Goal: Information Seeking & Learning: Learn about a topic

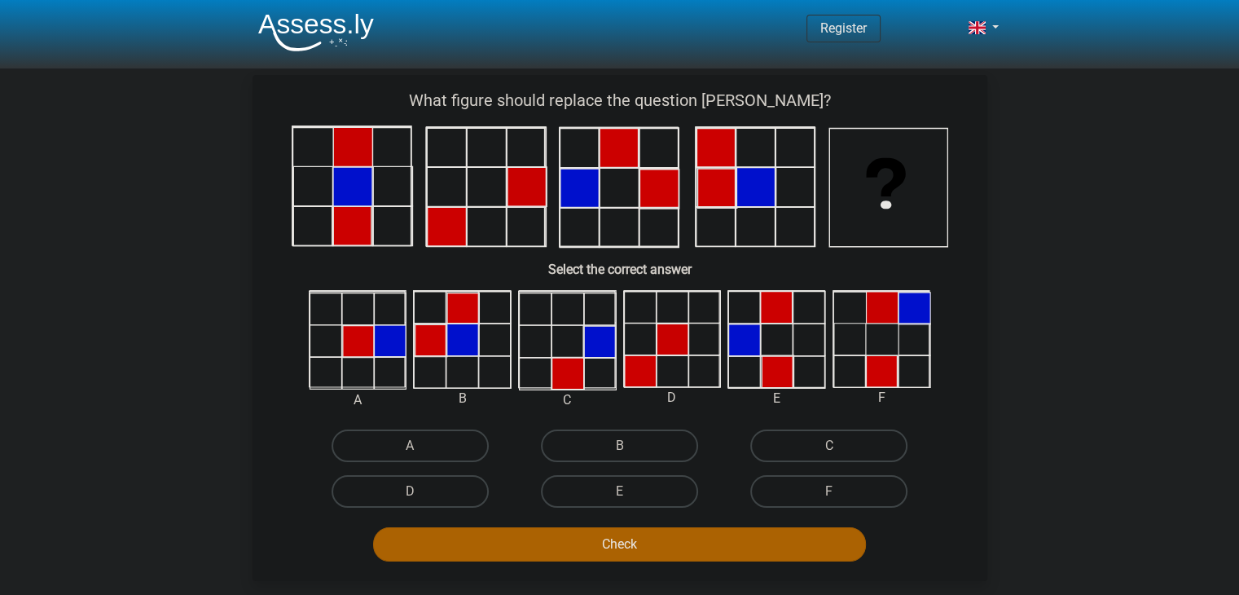
click at [838, 448] on input "C" at bounding box center [834, 451] width 11 height 11
radio input "true"
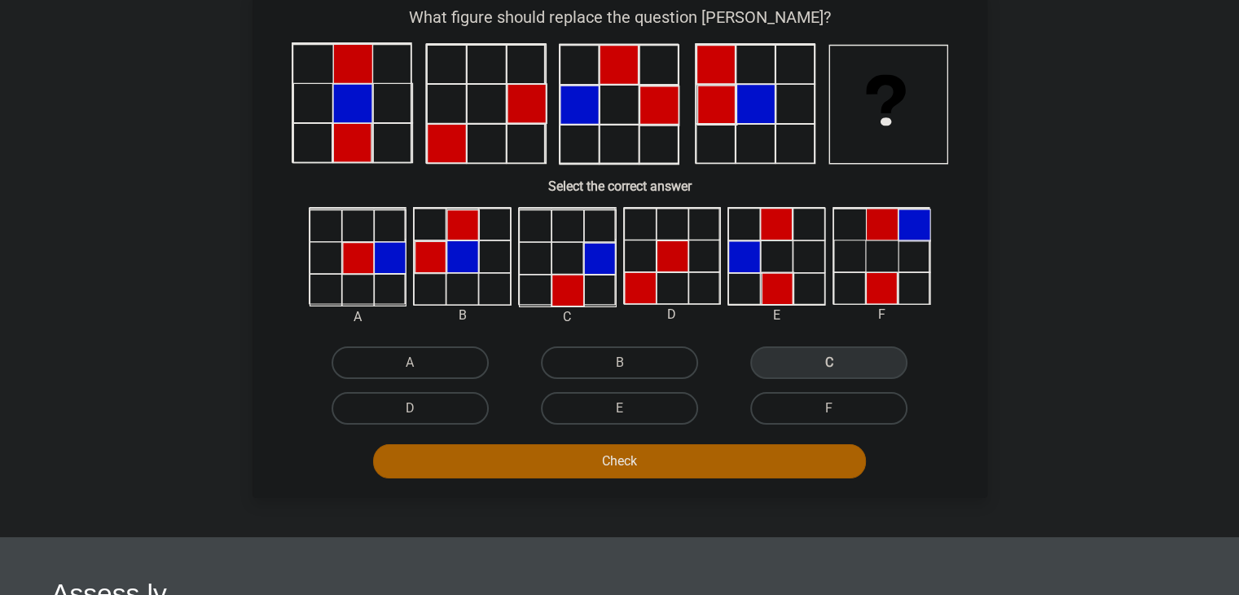
scroll to position [163, 0]
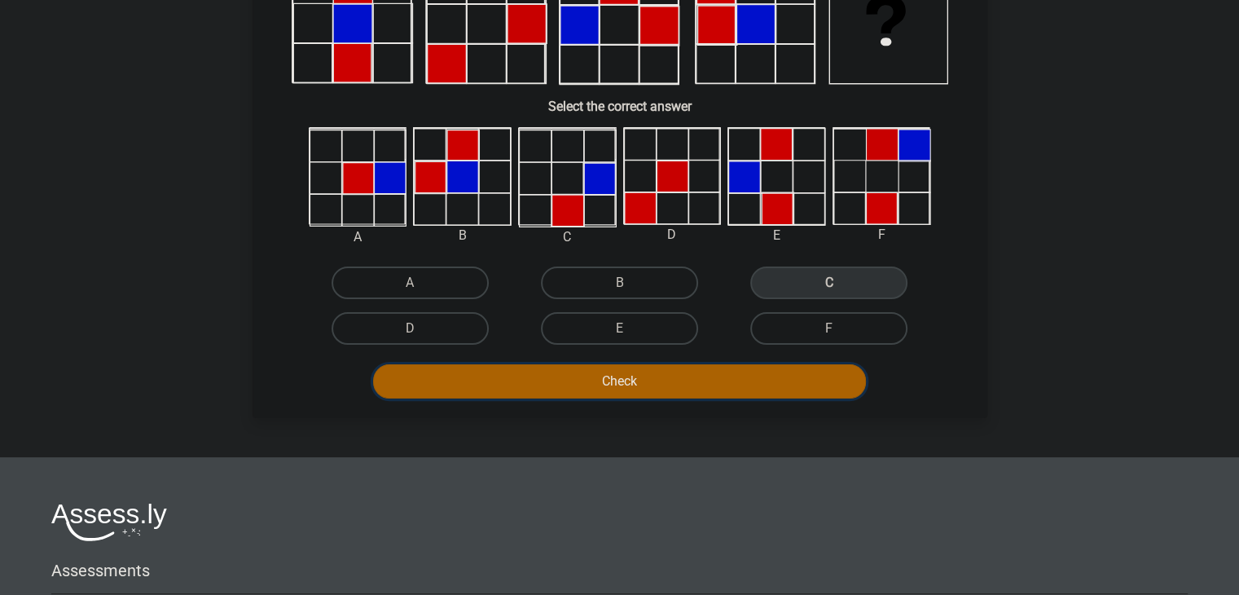
click at [669, 384] on button "Check" at bounding box center [619, 381] width 493 height 34
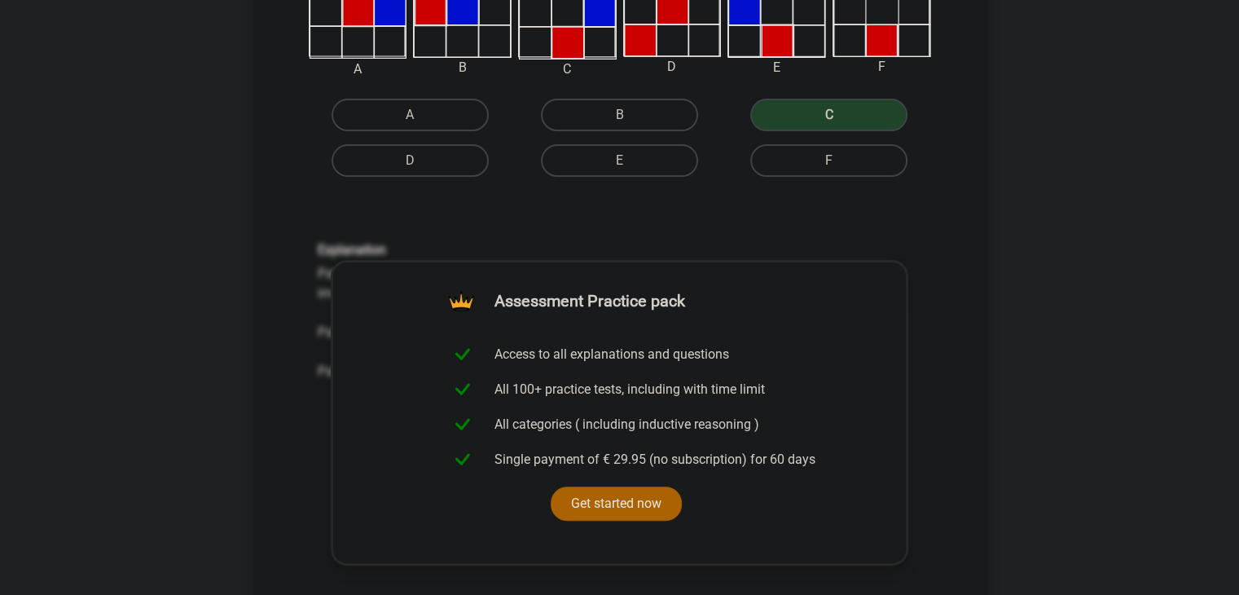
scroll to position [326, 0]
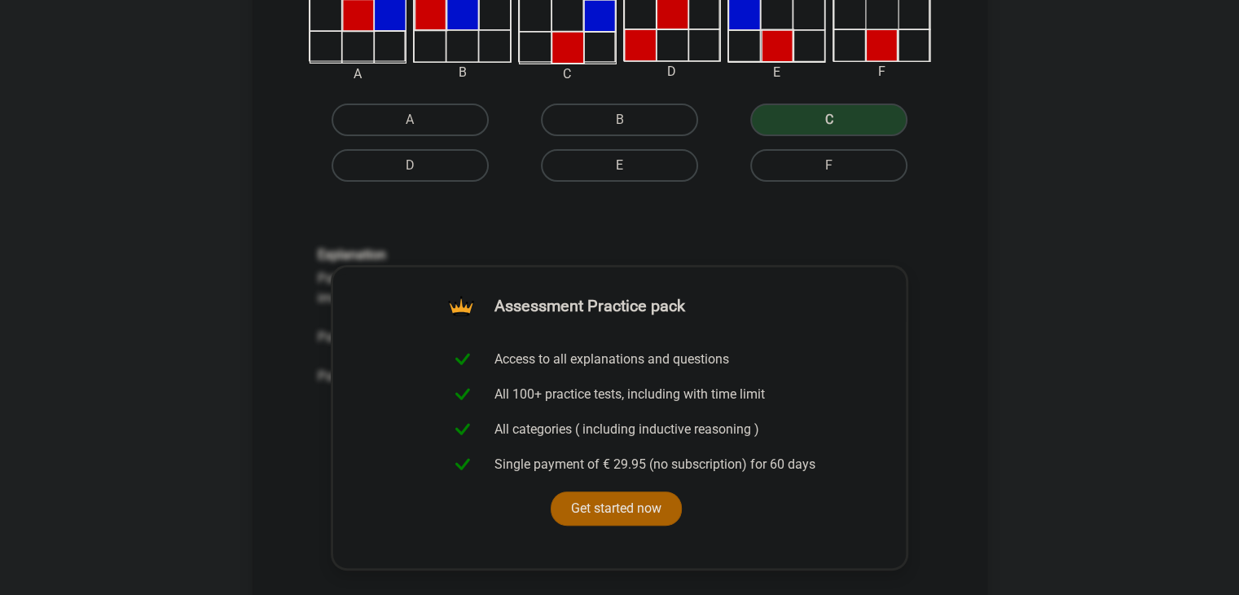
click at [649, 164] on label "E" at bounding box center [619, 165] width 157 height 33
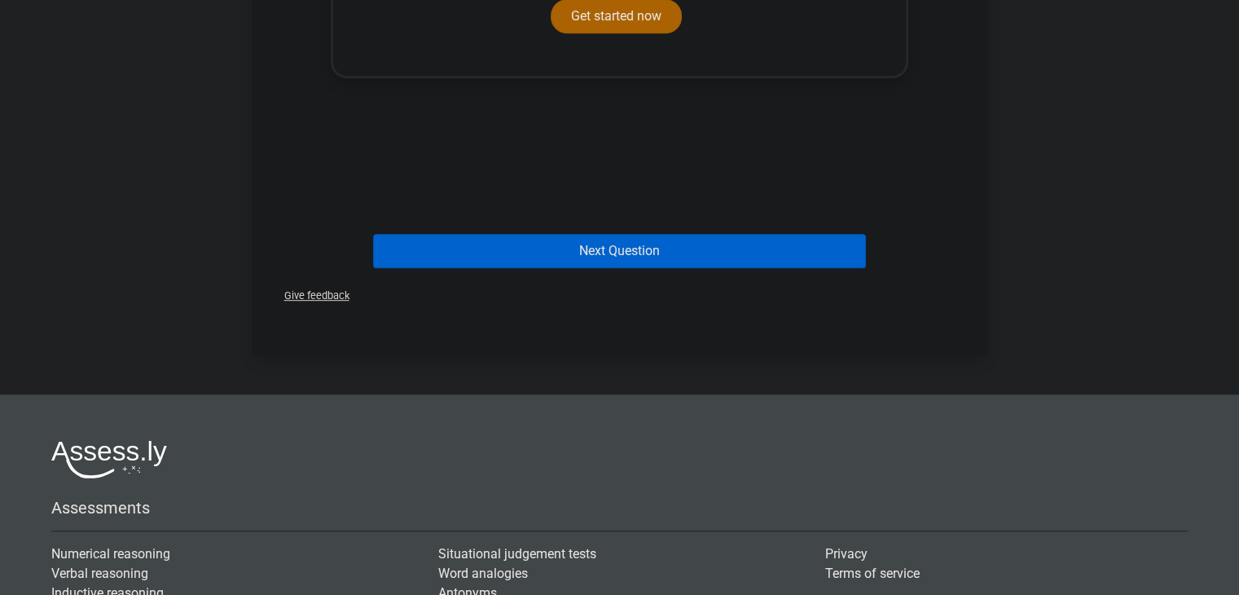
scroll to position [896, 0]
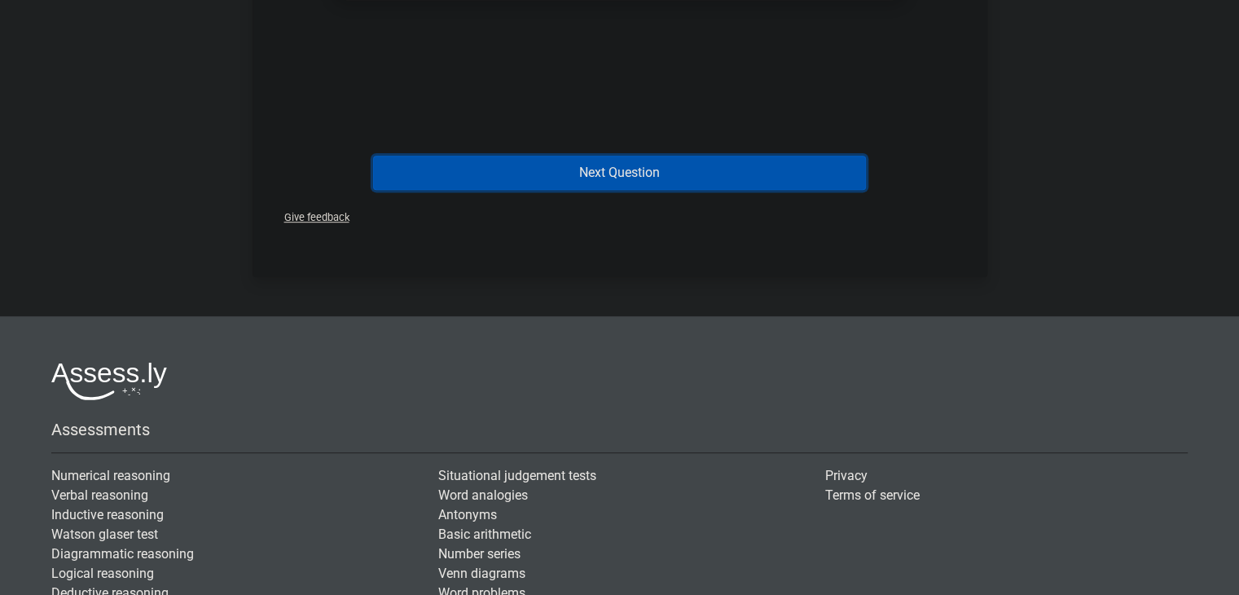
click at [612, 176] on button "Next Question" at bounding box center [619, 173] width 493 height 34
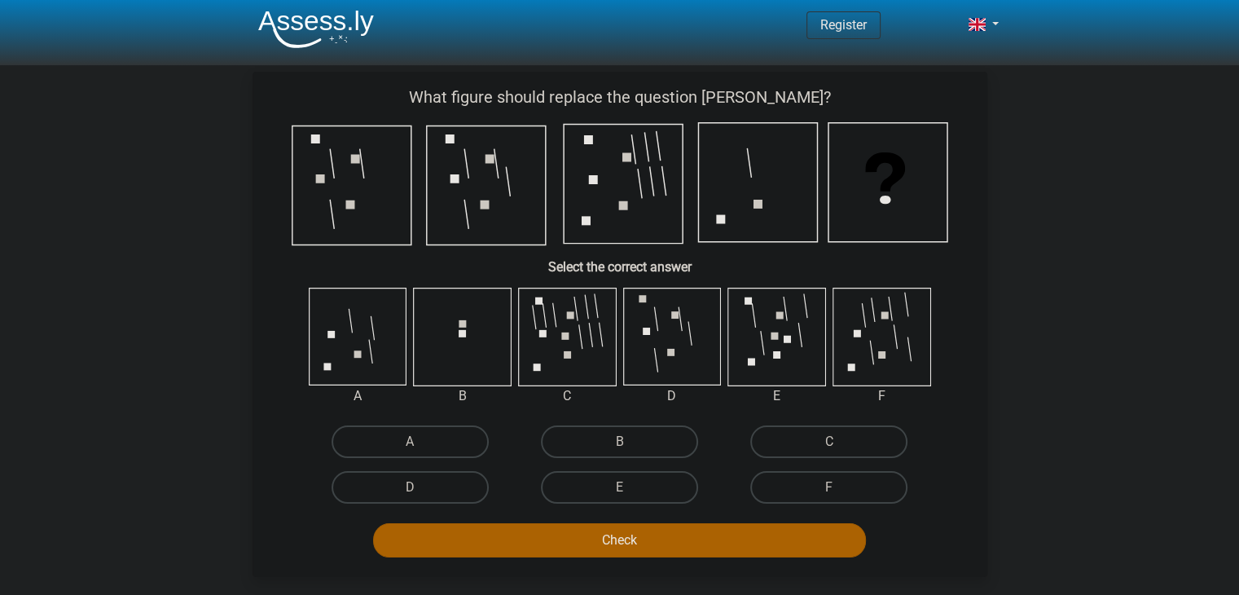
scroll to position [0, 0]
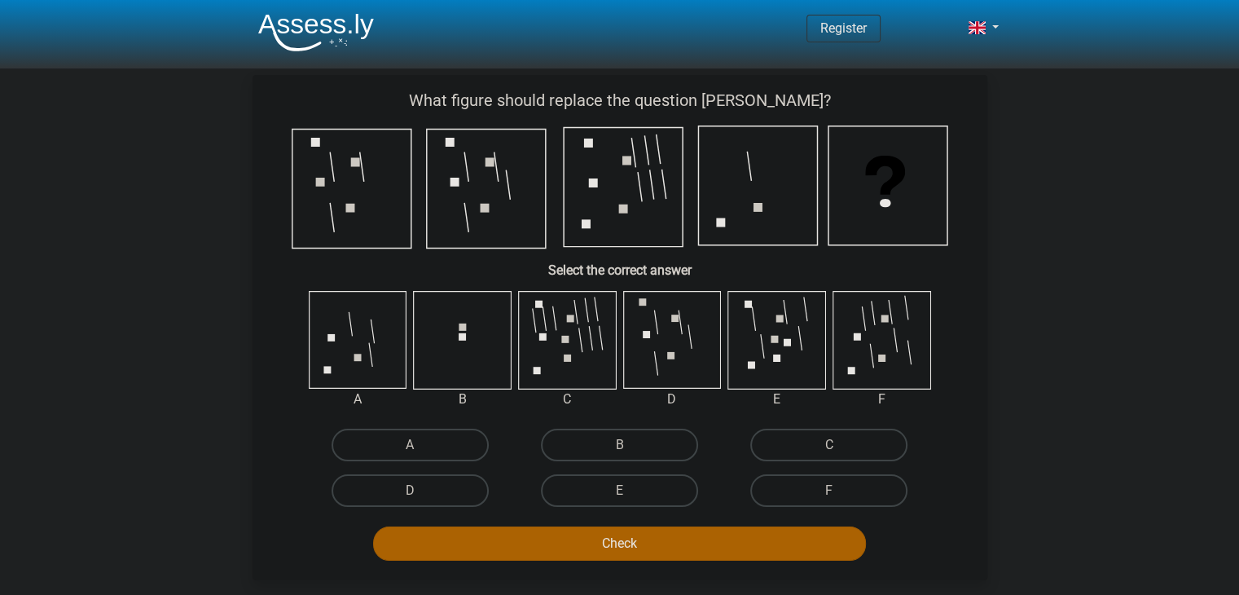
click at [459, 169] on icon at bounding box center [485, 189] width 119 height 119
click at [775, 193] on icon at bounding box center [757, 185] width 119 height 119
click at [433, 437] on label "A" at bounding box center [409, 444] width 157 height 33
click at [420, 445] on input "A" at bounding box center [415, 450] width 11 height 11
radio input "true"
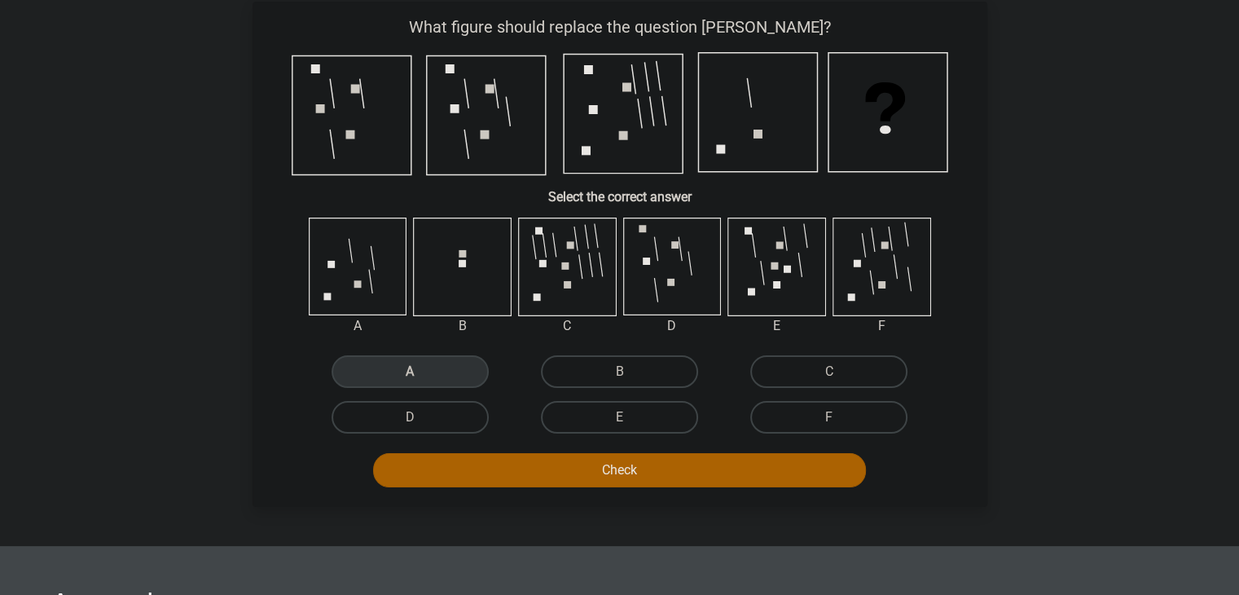
scroll to position [81, 0]
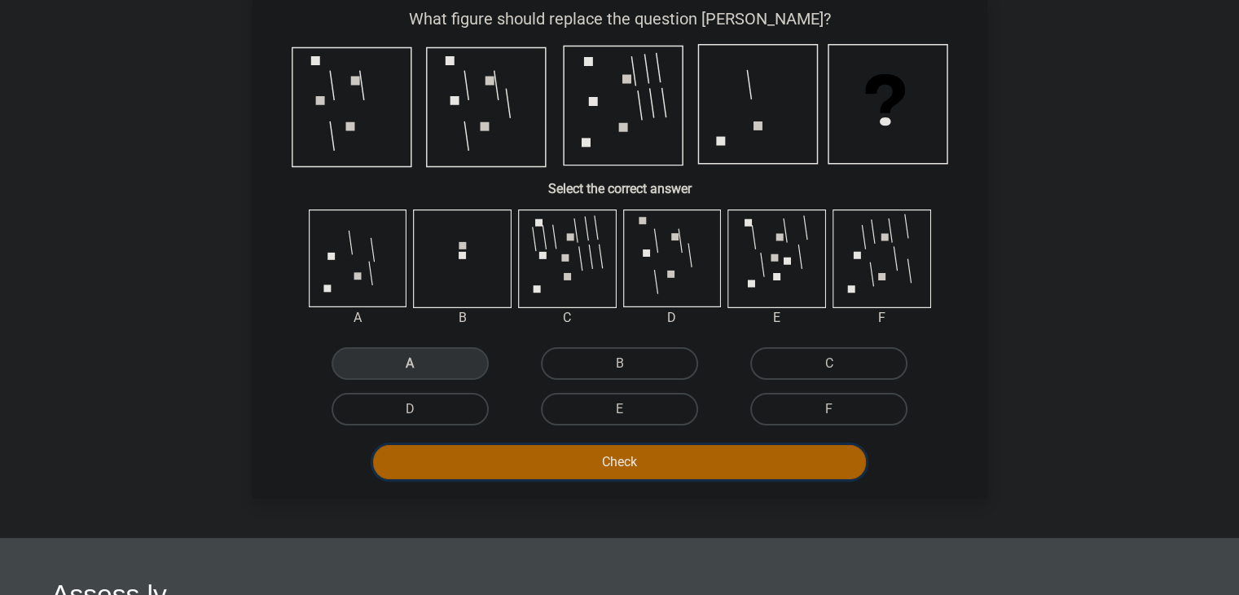
click at [611, 453] on button "Check" at bounding box center [619, 462] width 493 height 34
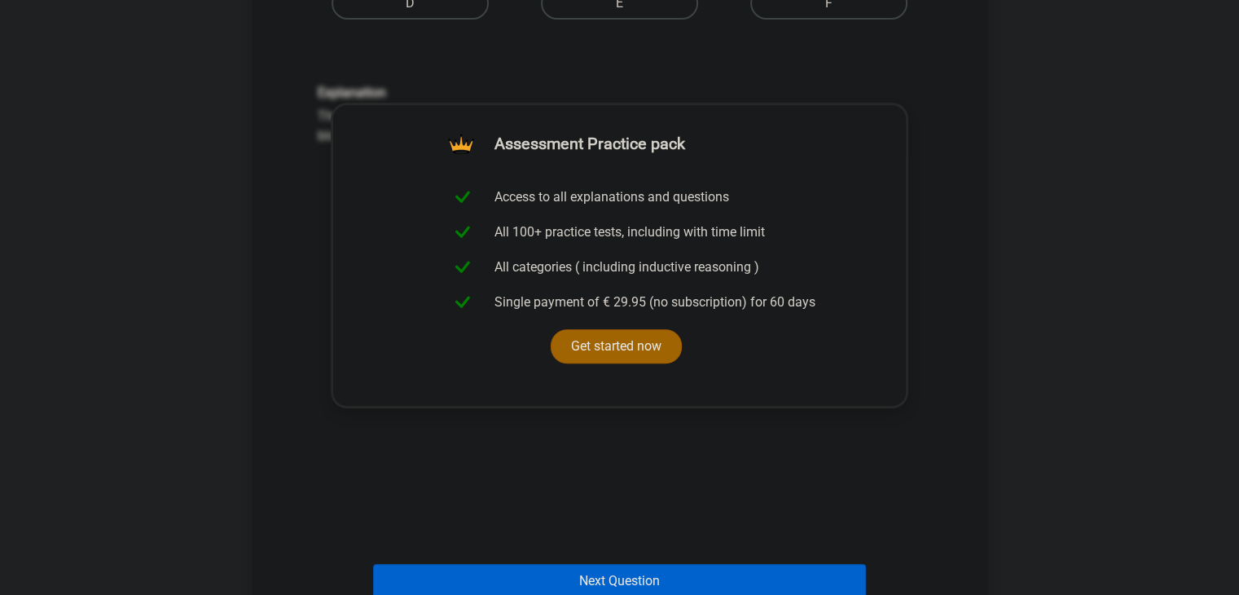
scroll to position [489, 0]
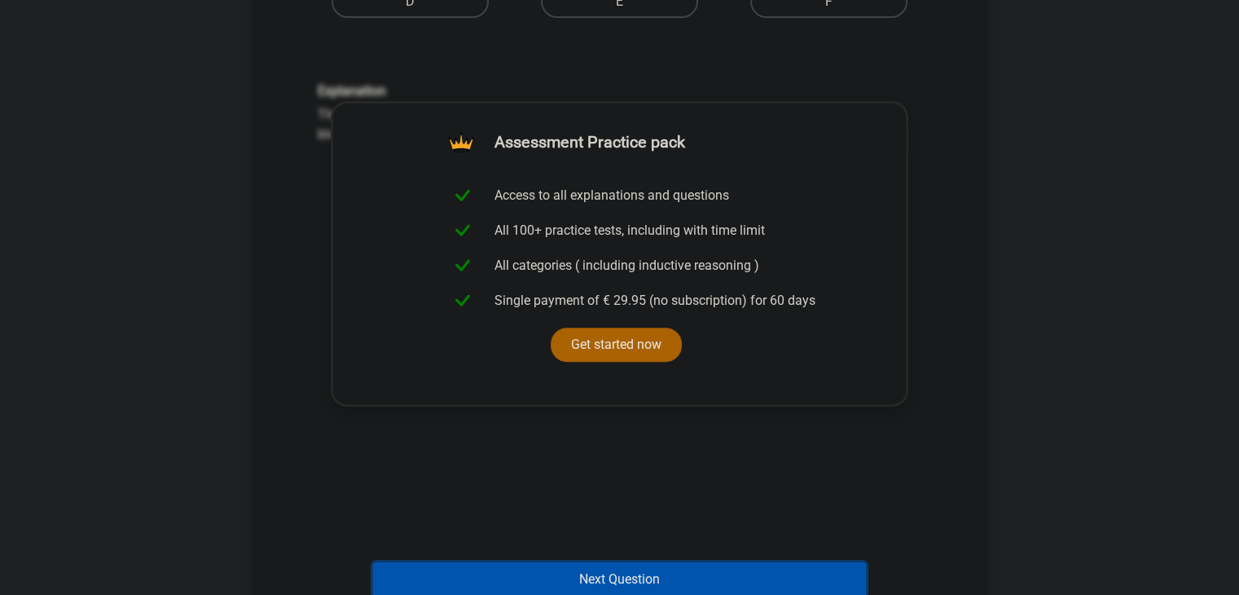
click at [624, 583] on button "Next Question" at bounding box center [619, 579] width 493 height 34
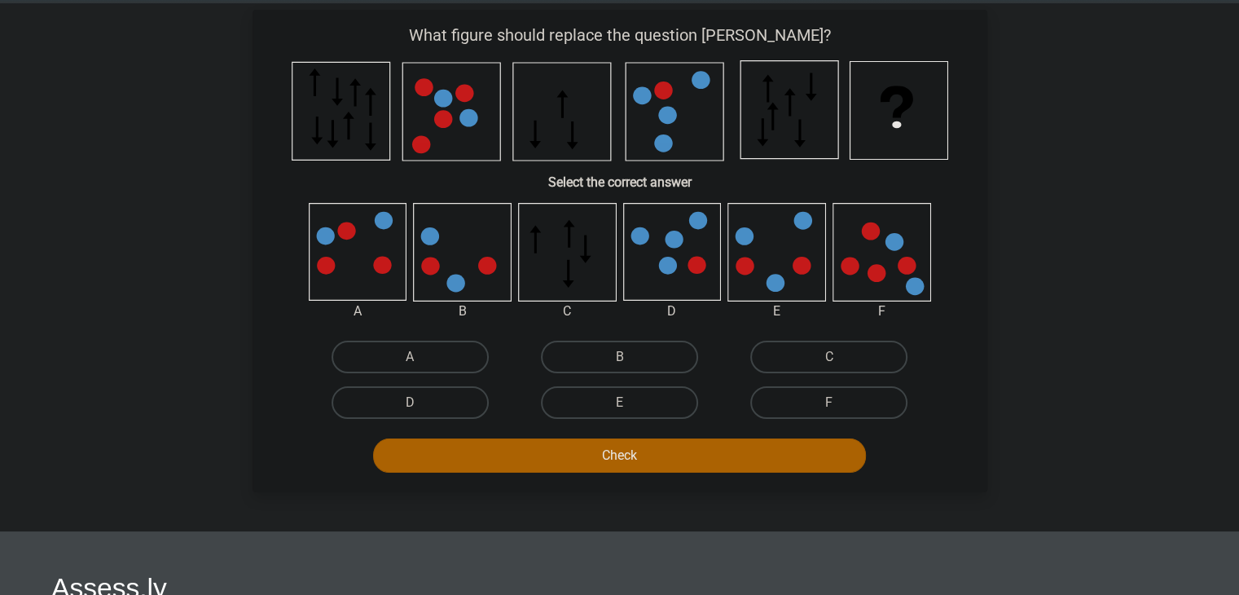
scroll to position [75, 0]
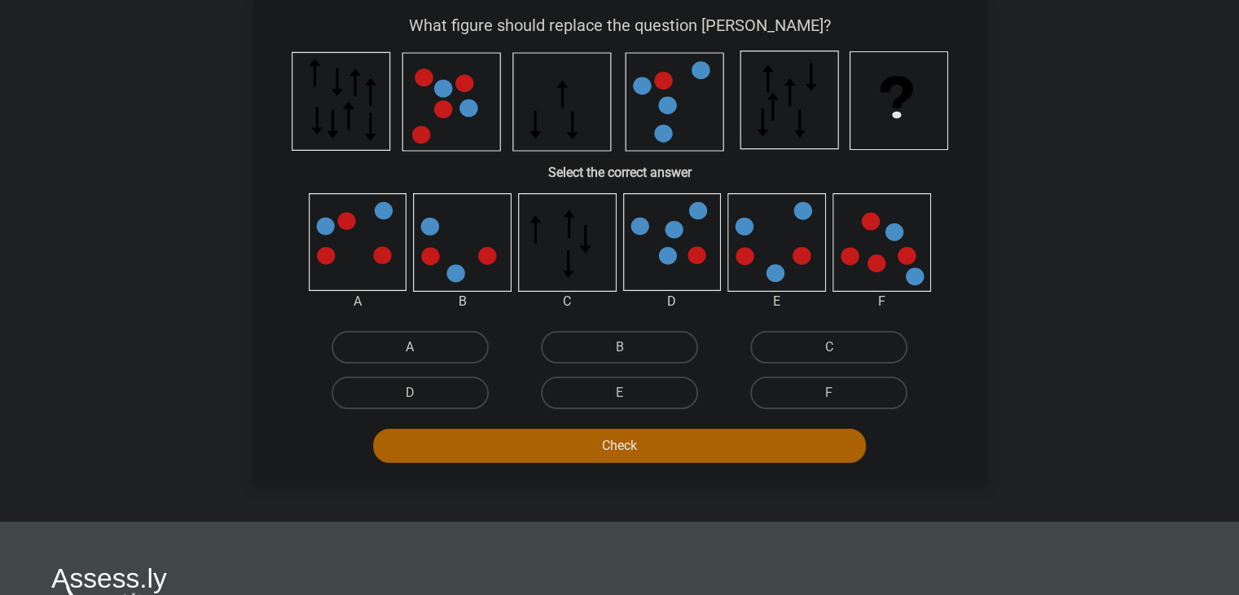
click at [384, 345] on label "A" at bounding box center [409, 347] width 157 height 33
click at [410, 347] on input "A" at bounding box center [415, 352] width 11 height 11
radio input "true"
click at [579, 448] on button "Check" at bounding box center [619, 445] width 493 height 34
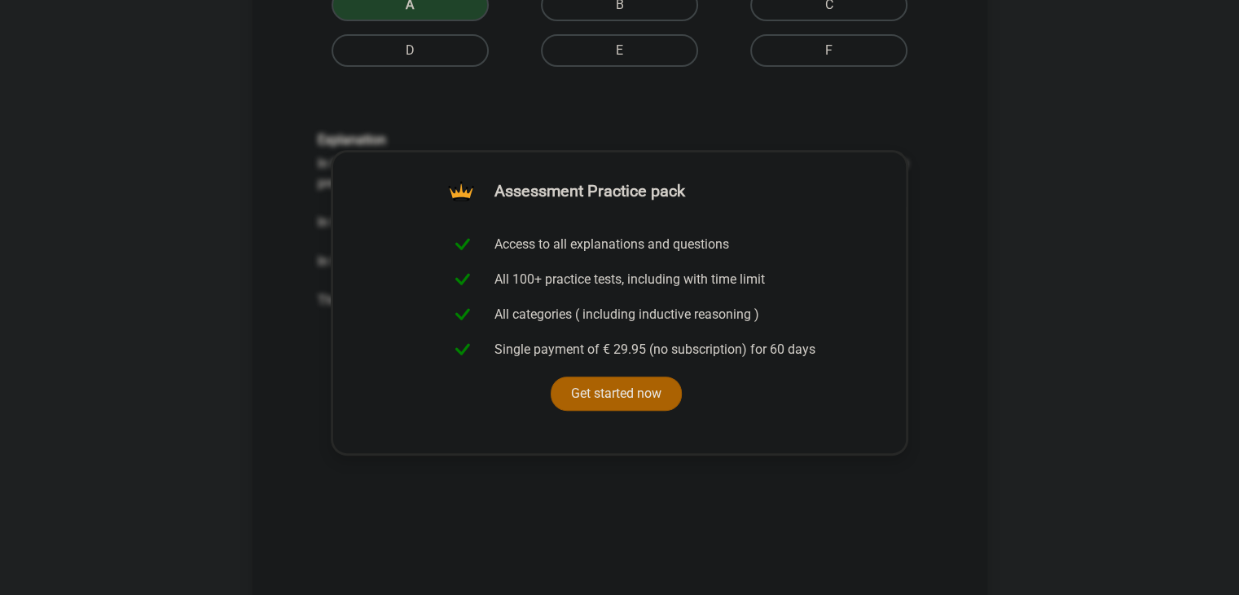
scroll to position [482, 0]
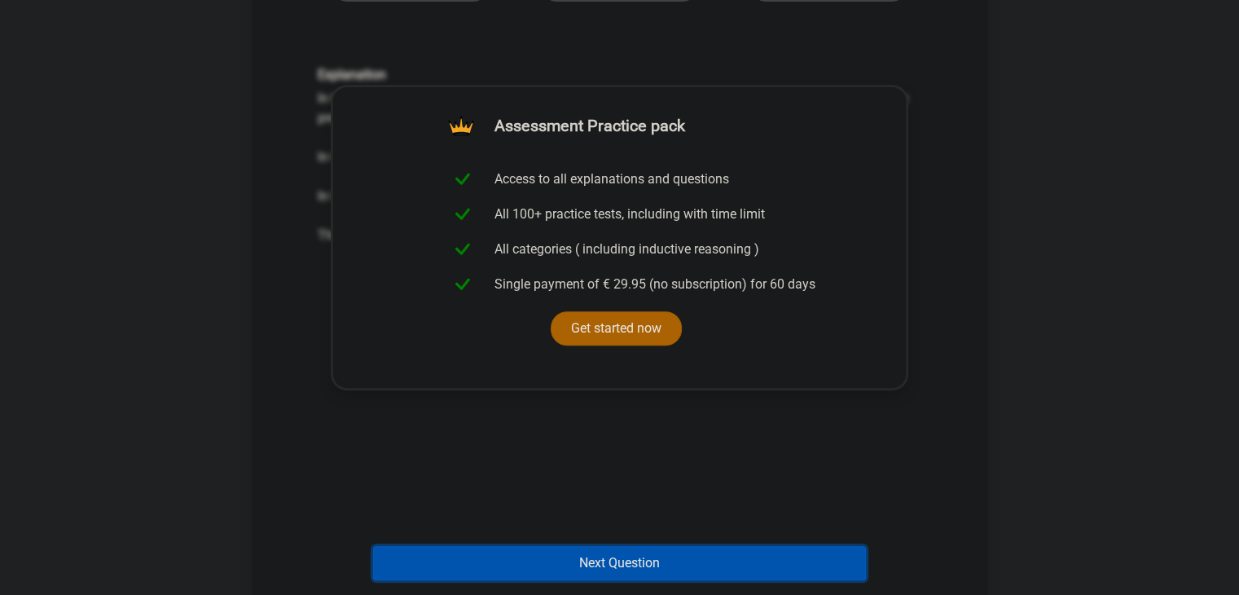
click at [579, 555] on button "Next Question" at bounding box center [619, 563] width 493 height 34
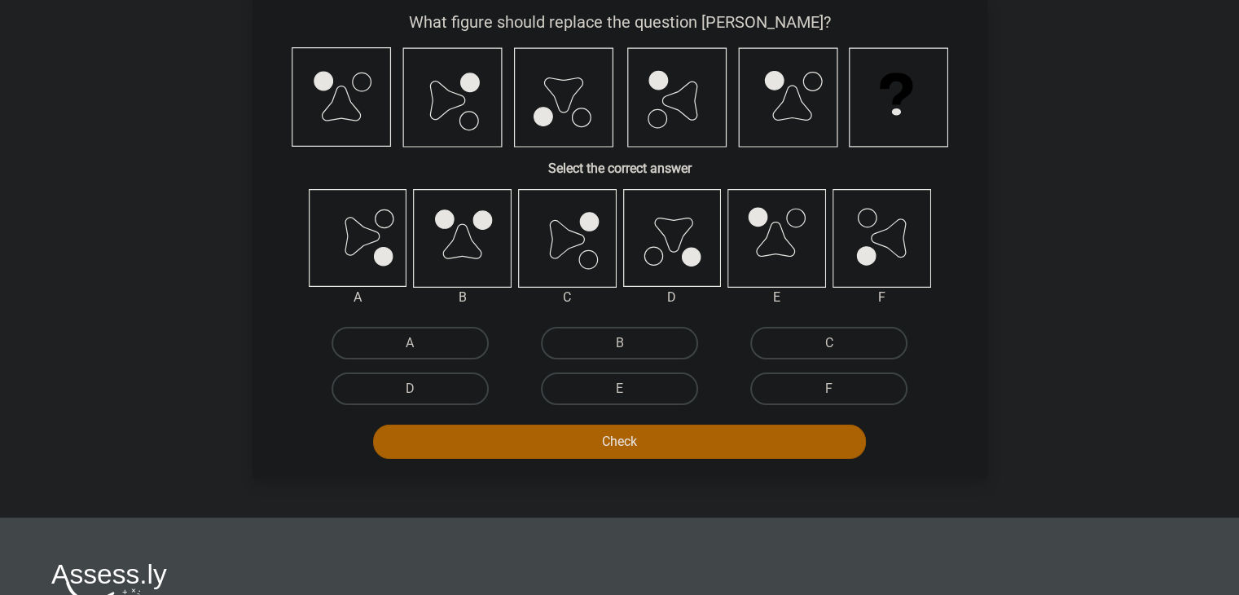
scroll to position [75, 0]
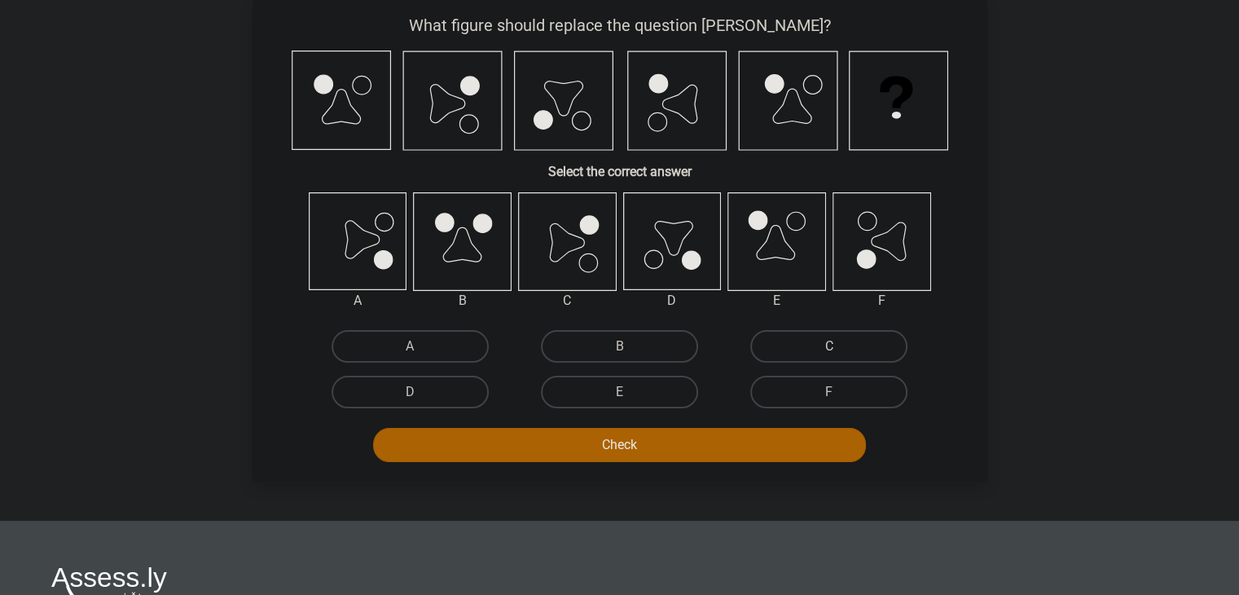
click at [856, 350] on label "C" at bounding box center [828, 346] width 157 height 33
click at [840, 350] on input "C" at bounding box center [834, 351] width 11 height 11
radio input "true"
click at [741, 441] on button "Check" at bounding box center [619, 445] width 493 height 34
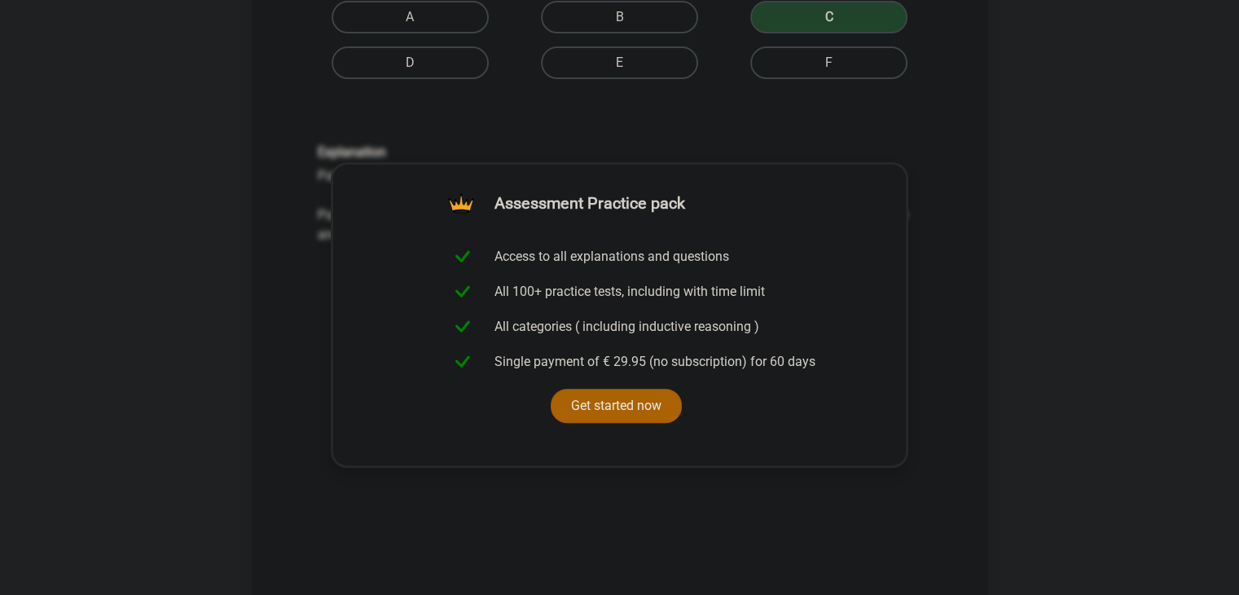
scroll to position [564, 0]
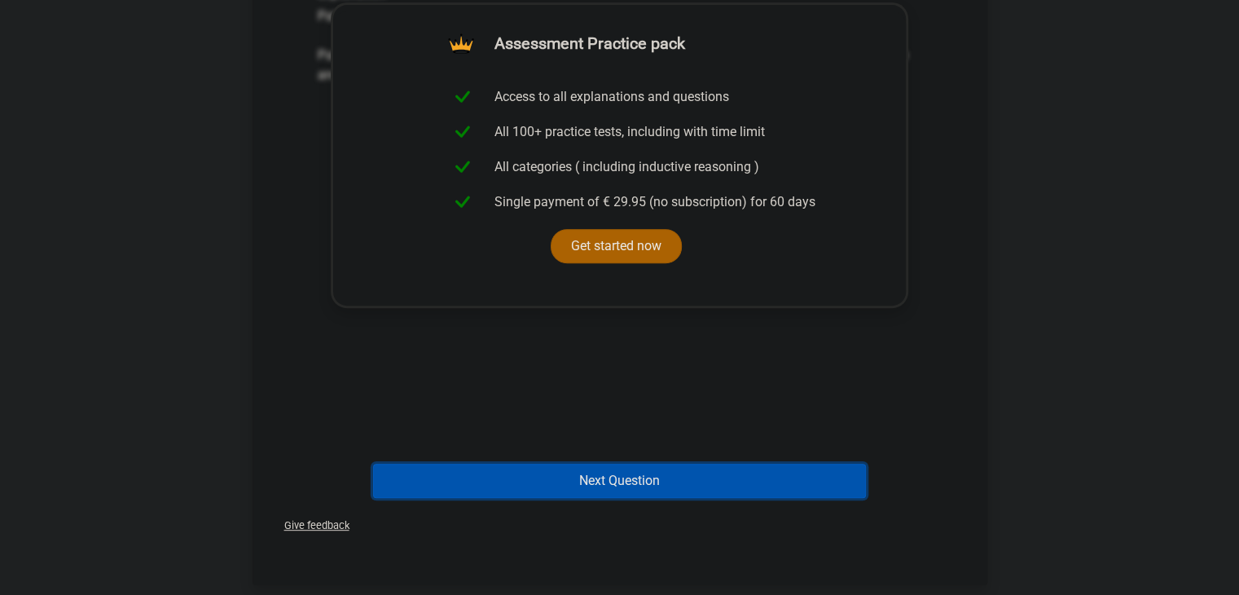
click at [712, 473] on button "Next Question" at bounding box center [619, 480] width 493 height 34
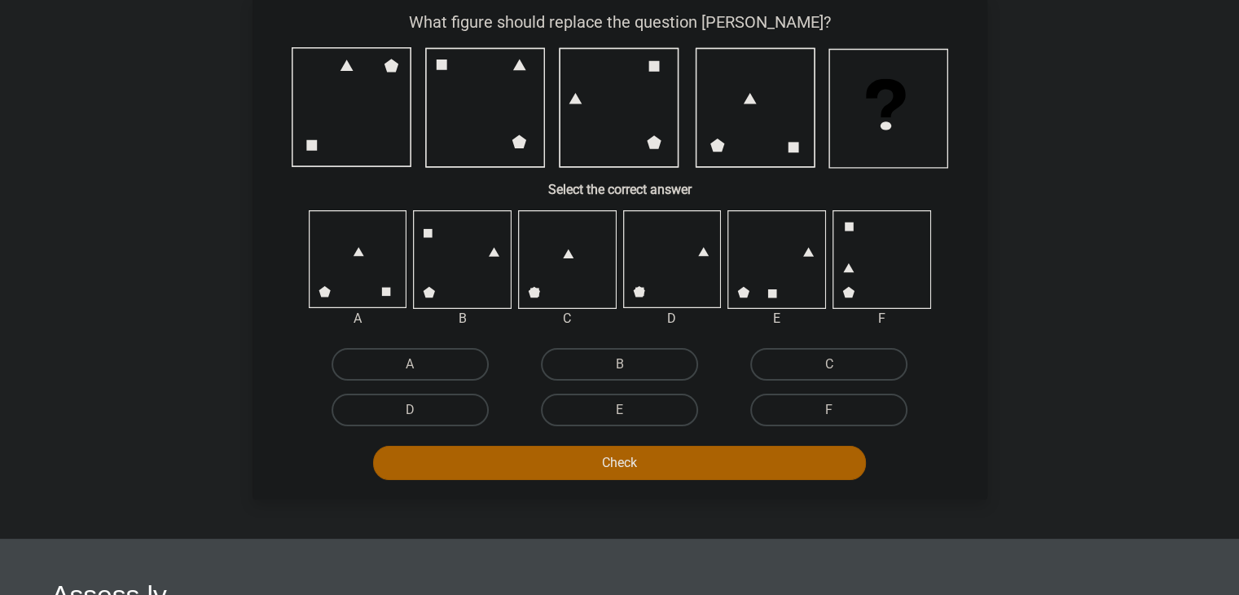
scroll to position [75, 0]
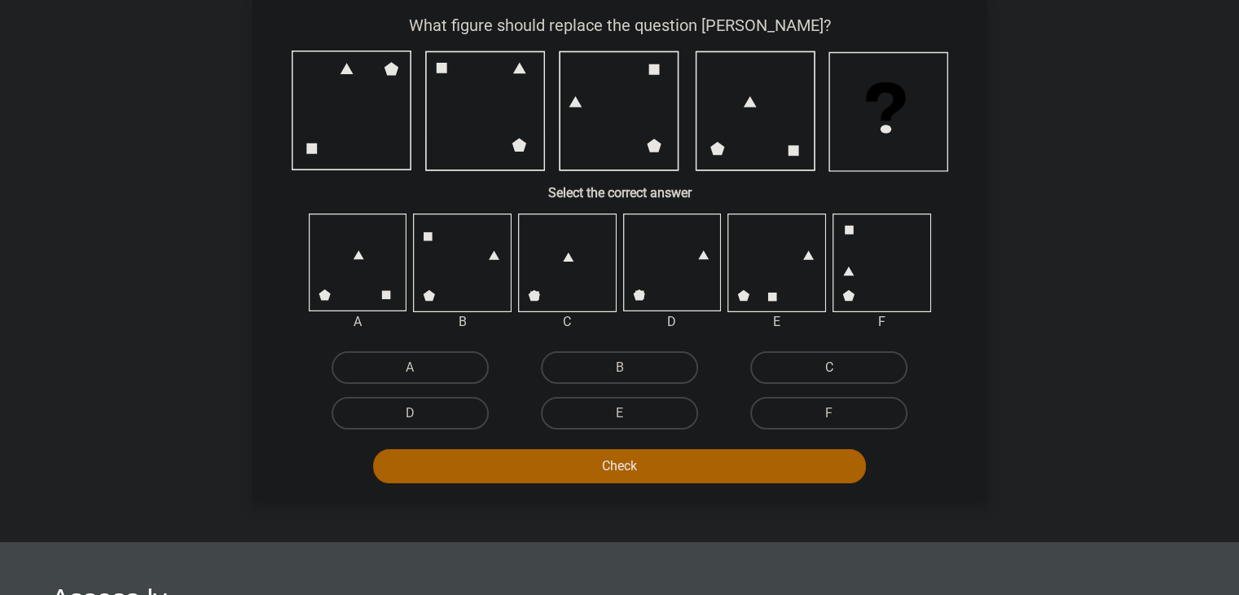
click at [801, 351] on label "C" at bounding box center [828, 367] width 157 height 33
click at [829, 367] on input "C" at bounding box center [834, 372] width 11 height 11
radio input "true"
click at [699, 460] on button "Check" at bounding box center [619, 466] width 493 height 34
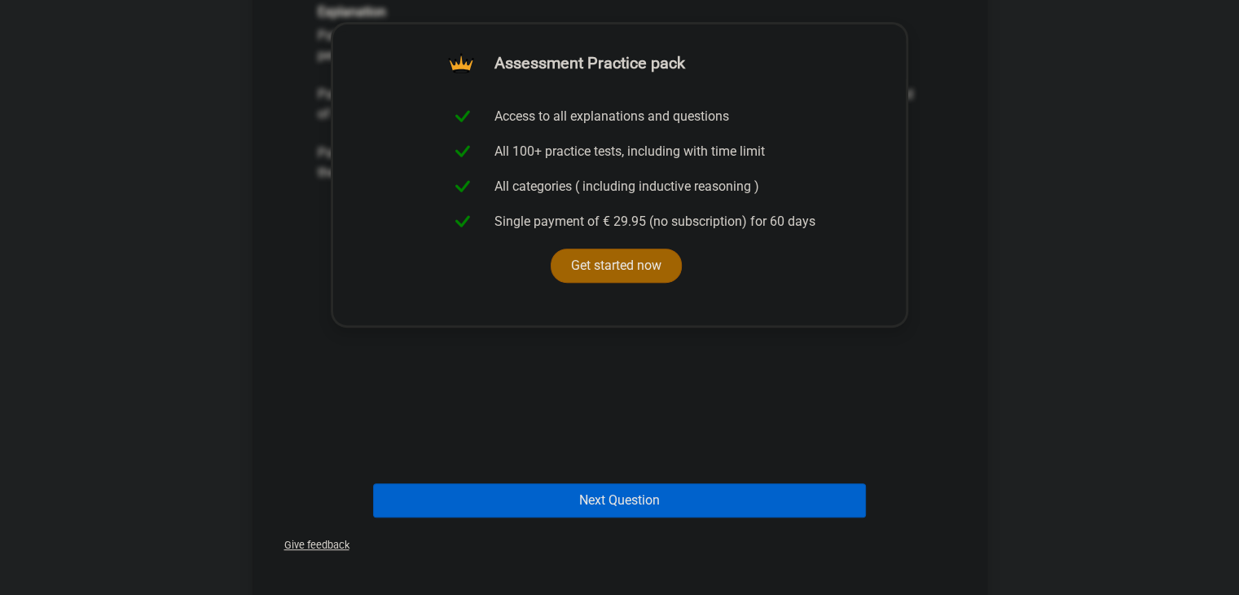
scroll to position [645, 0]
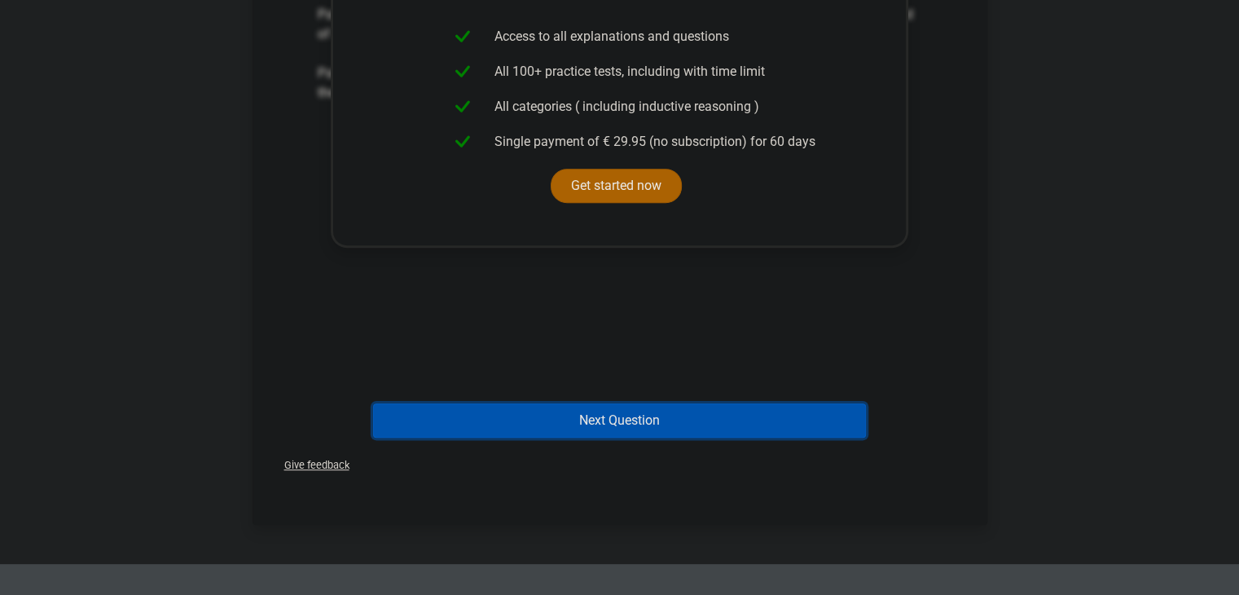
click at [649, 415] on button "Next Question" at bounding box center [619, 420] width 493 height 34
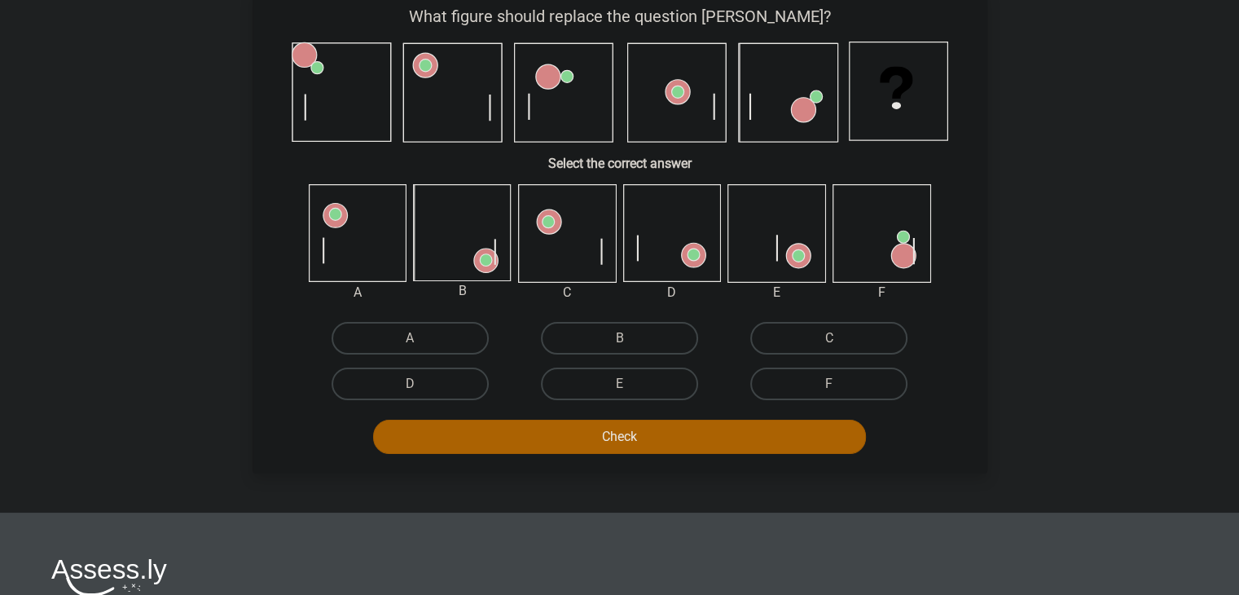
scroll to position [75, 0]
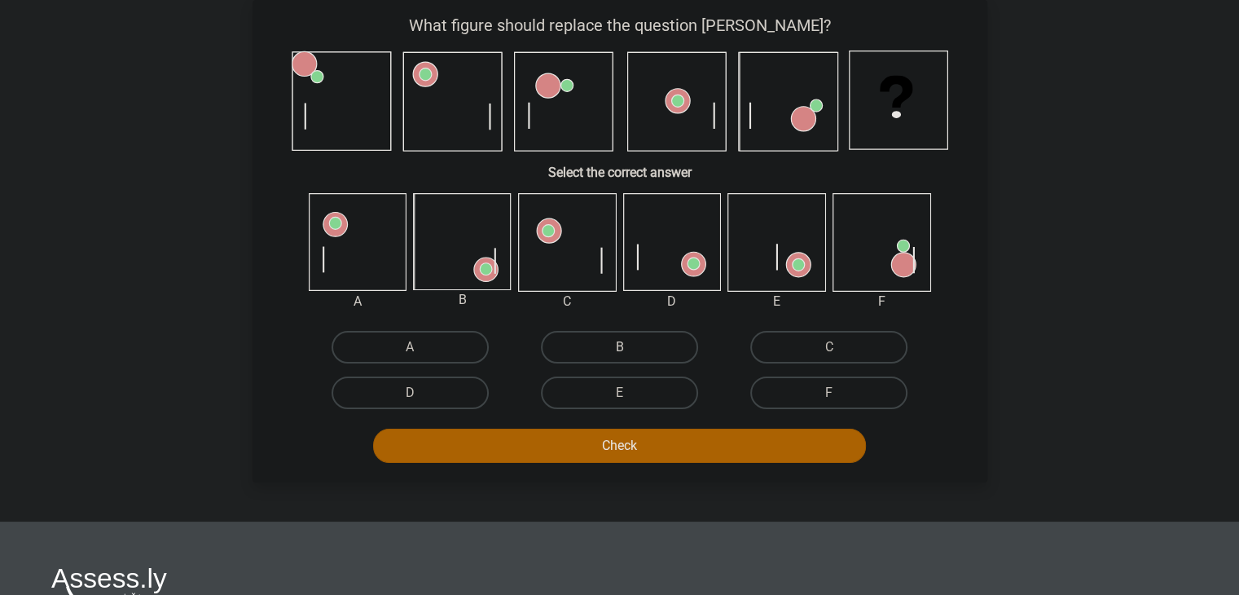
click at [564, 349] on label "B" at bounding box center [619, 347] width 157 height 33
click at [619, 349] on input "B" at bounding box center [624, 352] width 11 height 11
radio input "true"
click at [560, 443] on button "Check" at bounding box center [619, 445] width 493 height 34
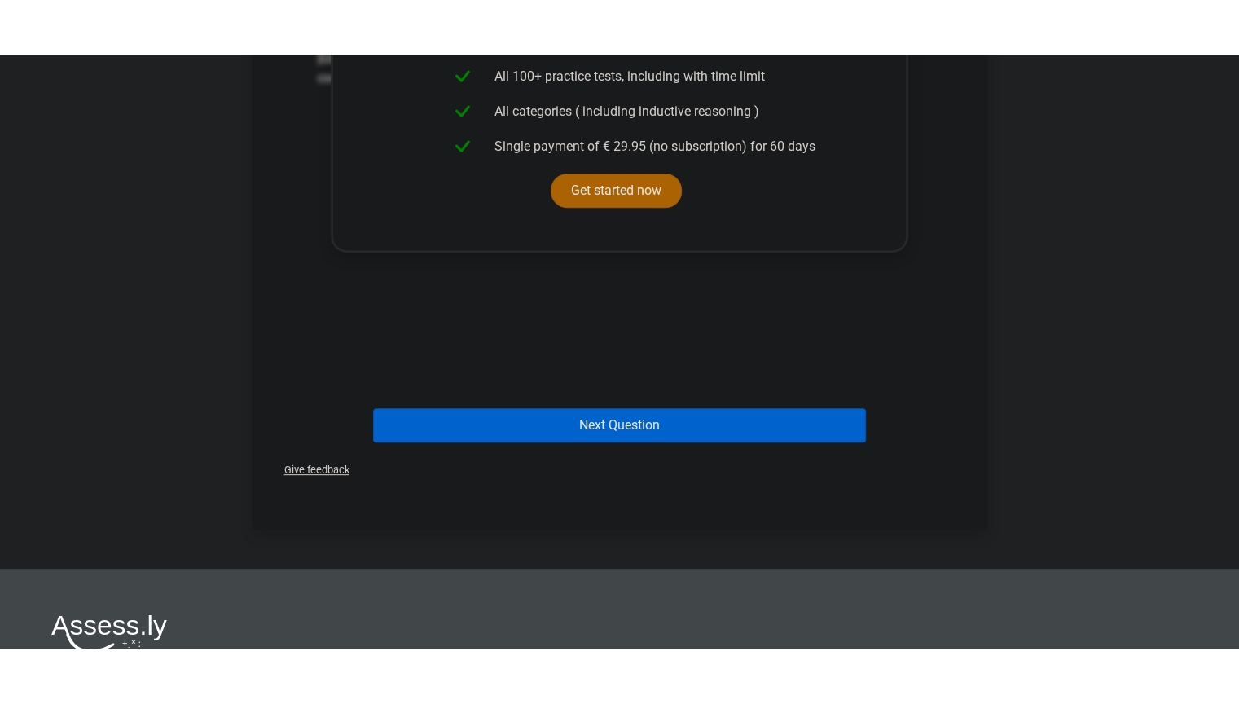
scroll to position [733, 0]
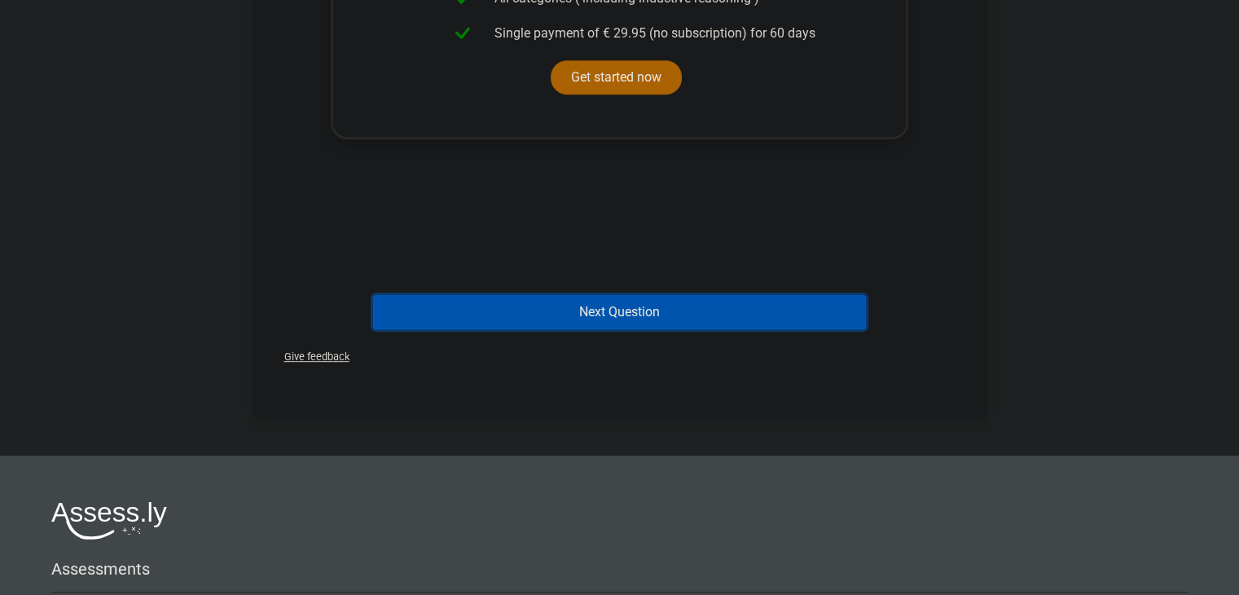
click at [660, 323] on button "Next Question" at bounding box center [619, 312] width 493 height 34
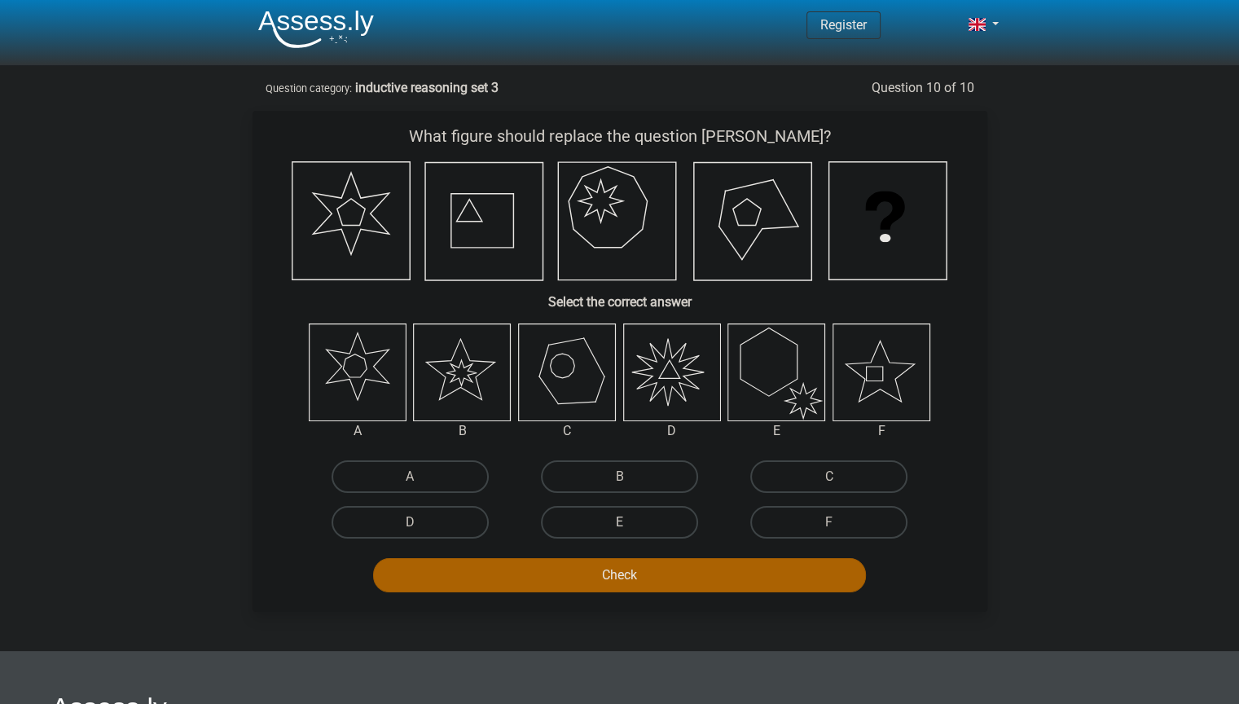
scroll to position [0, 0]
